Goal: Information Seeking & Learning: Learn about a topic

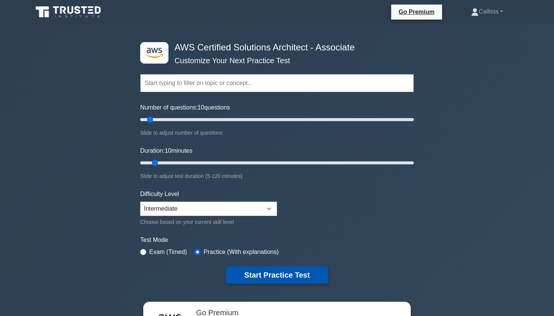
click at [264, 273] on button "Start Practice Test" at bounding box center [277, 275] width 102 height 17
click at [52, 11] on icon at bounding box center [69, 12] width 72 height 14
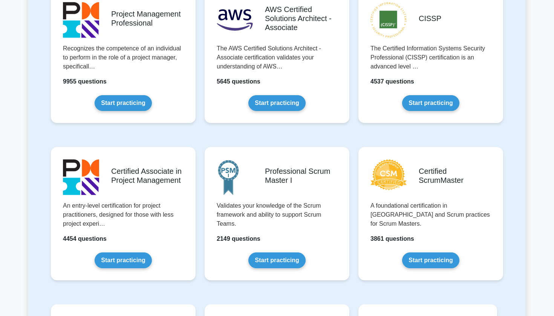
scroll to position [198, 0]
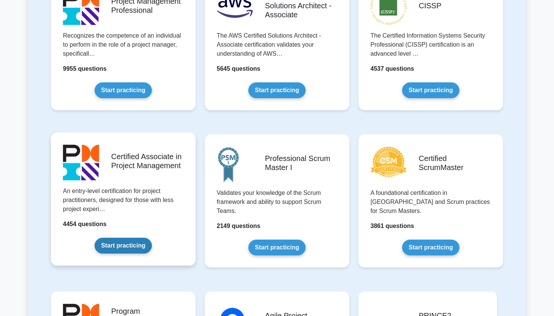
click at [143, 243] on link "Start practicing" at bounding box center [123, 246] width 57 height 16
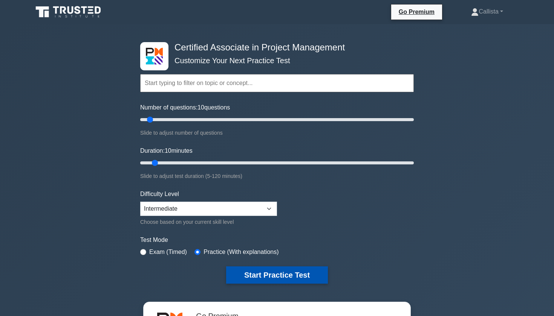
click at [264, 270] on button "Start Practice Test" at bounding box center [277, 275] width 102 height 17
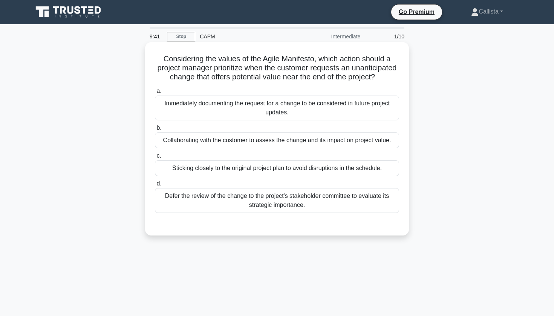
click at [241, 194] on div "Defer the review of the change to the project's stakeholder committee to evalua…" at bounding box center [277, 200] width 244 height 25
click at [155, 186] on input "d. Defer the review of the change to the project's stakeholder committee to eva…" at bounding box center [155, 184] width 0 height 5
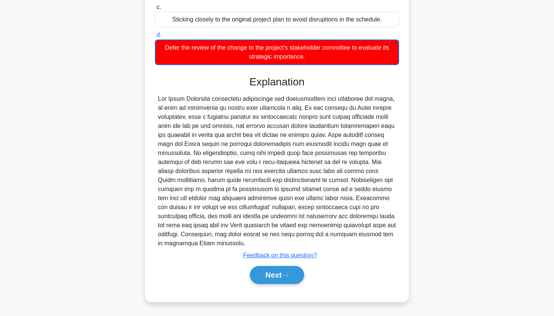
scroll to position [149, 0]
click at [275, 275] on button "Next" at bounding box center [277, 275] width 54 height 18
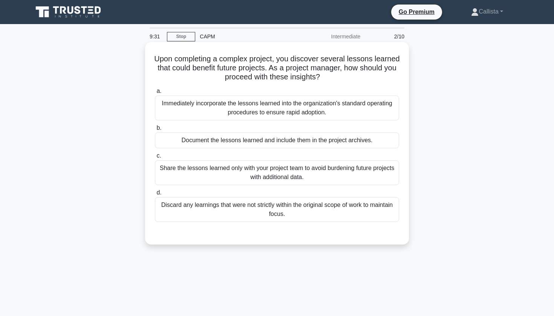
scroll to position [0, 0]
click at [267, 143] on div "Document the lessons learned and include them in the project archives." at bounding box center [277, 141] width 244 height 16
click at [155, 131] on input "b. Document the lessons learned and include them in the project archives." at bounding box center [155, 128] width 0 height 5
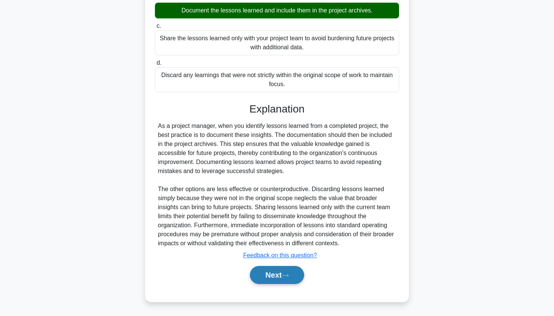
click at [276, 275] on button "Next" at bounding box center [277, 275] width 54 height 18
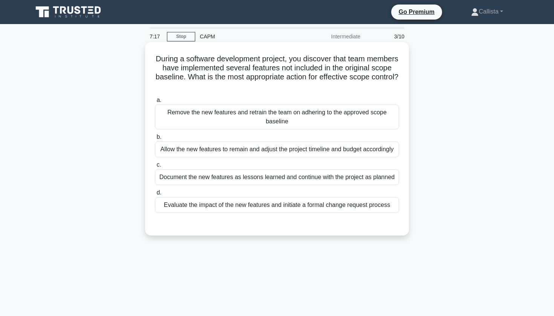
click at [303, 209] on div "Evaluate the impact of the new features and initiate a formal change request pr…" at bounding box center [277, 205] width 244 height 16
click at [155, 195] on input "d. Evaluate the impact of the new features and initiate a formal change request…" at bounding box center [155, 193] width 0 height 5
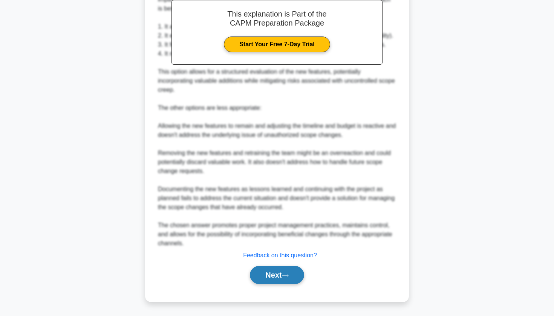
click at [286, 275] on icon at bounding box center [285, 276] width 7 height 4
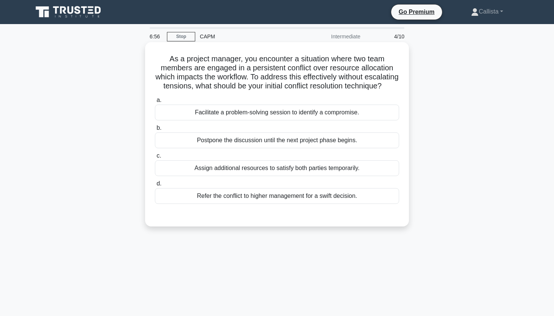
click at [298, 107] on div "Facilitate a problem-solving session to identify a compromise." at bounding box center [277, 113] width 244 height 16
click at [155, 103] on input "a. Facilitate a problem-solving session to identify a compromise." at bounding box center [155, 100] width 0 height 5
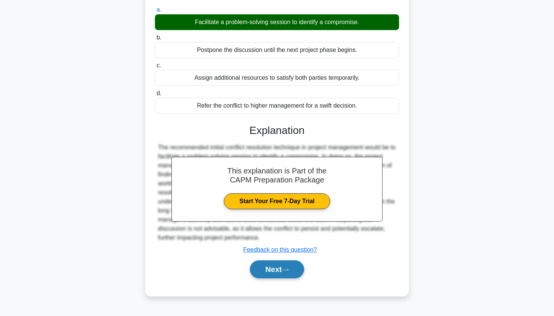
scroll to position [90, 0]
click at [274, 271] on button "Next" at bounding box center [277, 270] width 54 height 18
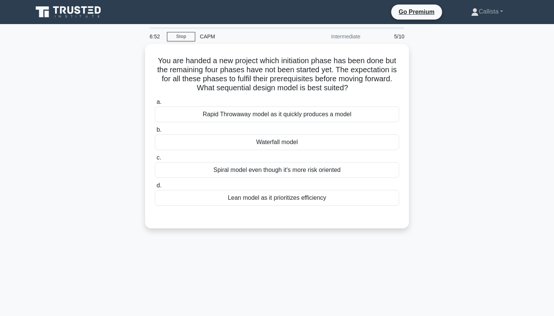
scroll to position [0, 0]
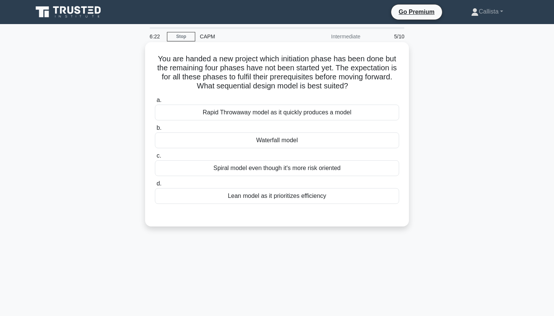
click at [305, 139] on div "Waterfall model" at bounding box center [277, 141] width 244 height 16
click at [155, 131] on input "b. Waterfall model" at bounding box center [155, 128] width 0 height 5
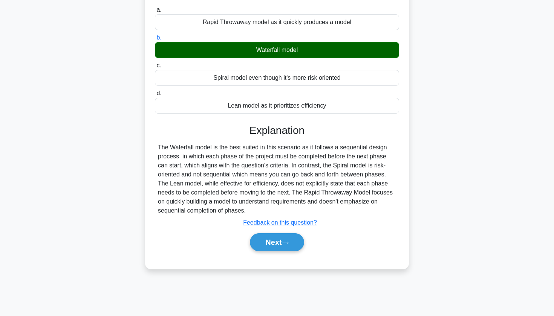
scroll to position [90, 0]
click at [269, 245] on button "Next" at bounding box center [277, 243] width 54 height 18
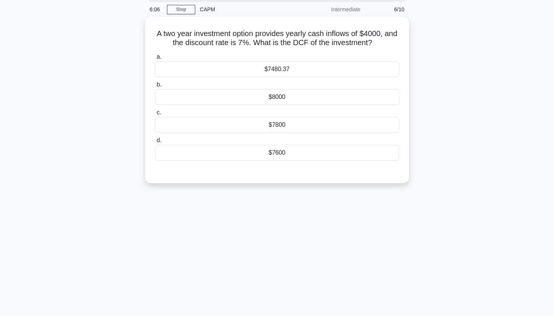
scroll to position [22, 0]
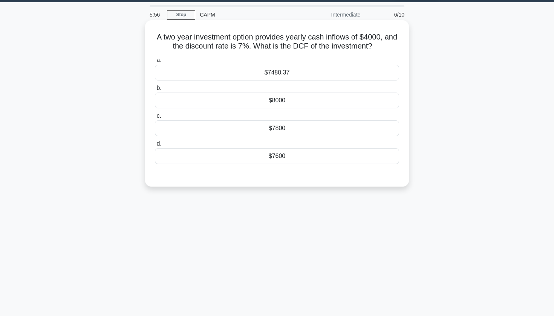
click at [295, 131] on div "$7800" at bounding box center [277, 129] width 244 height 16
click at [155, 119] on input "c. $7800" at bounding box center [155, 116] width 0 height 5
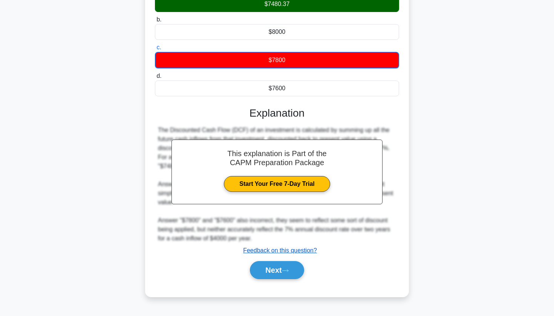
scroll to position [90, 0]
click at [276, 269] on button "Next" at bounding box center [277, 270] width 54 height 18
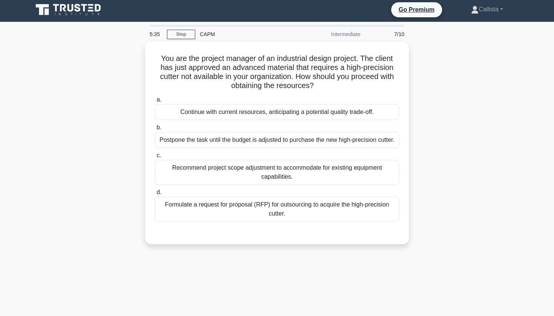
scroll to position [0, 0]
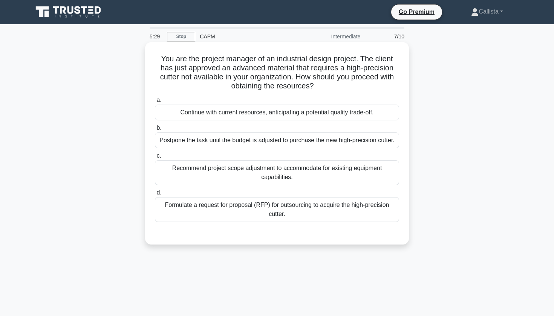
click at [299, 180] on div "Recommend project scope adjustment to accommodate for existing equipment capabi…" at bounding box center [277, 172] width 244 height 25
click at [155, 159] on input "c. Recommend project scope adjustment to accommodate for existing equipment cap…" at bounding box center [155, 156] width 0 height 5
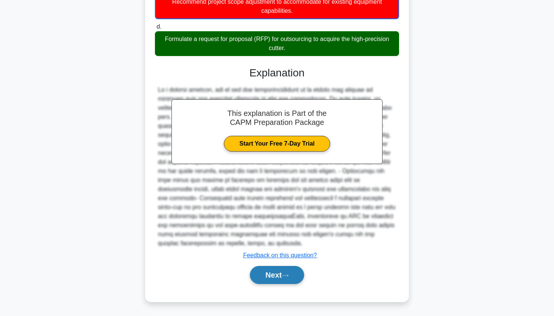
click at [282, 267] on button "Next" at bounding box center [277, 275] width 54 height 18
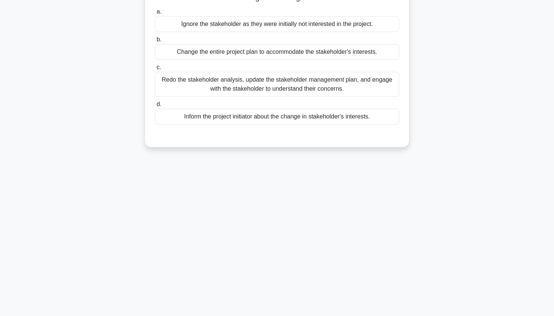
scroll to position [90, 0]
click at [283, 276] on div "5:26 Stop CAPM Intermediate 8/10 In a construction project, the project's main …" at bounding box center [276, 125] width 497 height 377
